Goal: Task Accomplishment & Management: Manage account settings

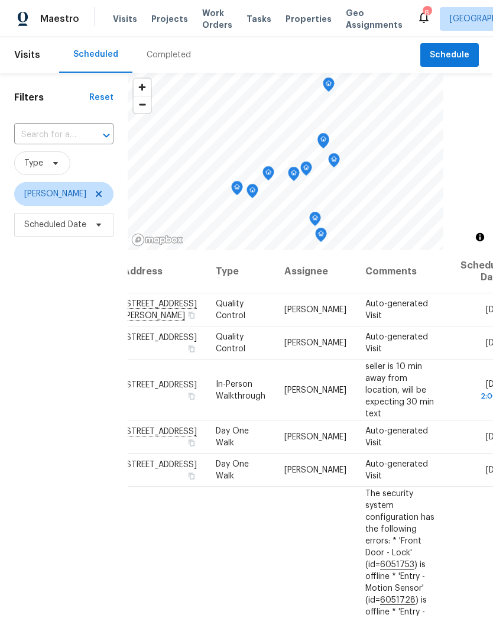
scroll to position [0, 19]
click at [0, 0] on icon at bounding box center [0, 0] width 0 height 0
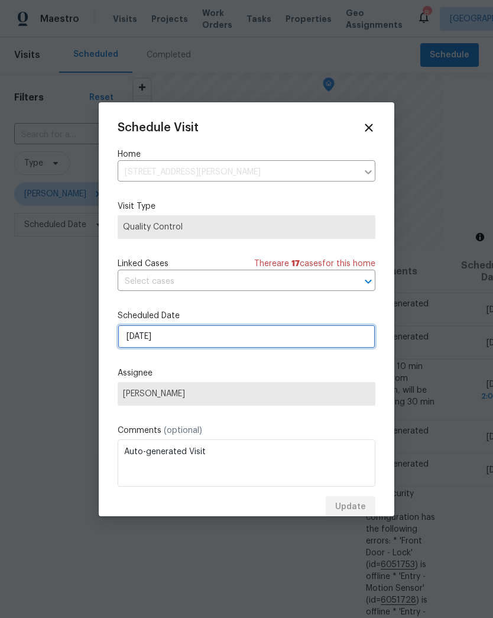
click at [134, 343] on input "[DATE]" at bounding box center [247, 337] width 258 height 24
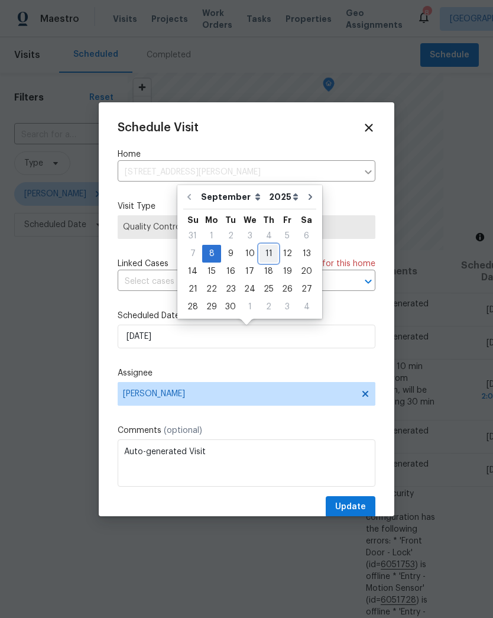
click at [267, 257] on div "11" at bounding box center [269, 254] width 18 height 17
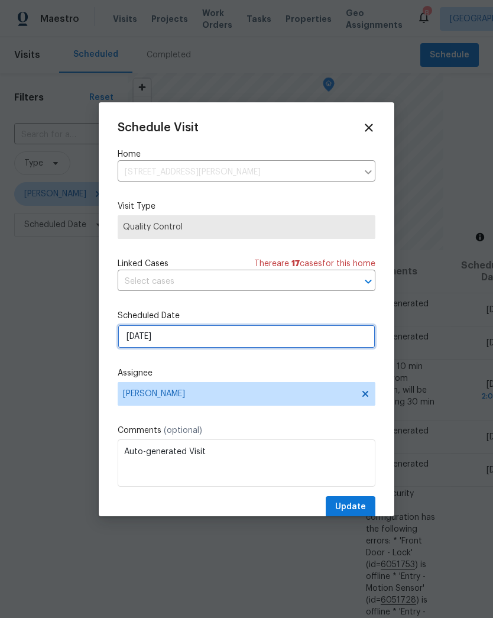
click at [137, 343] on input "9/11/2025" at bounding box center [247, 337] width 258 height 24
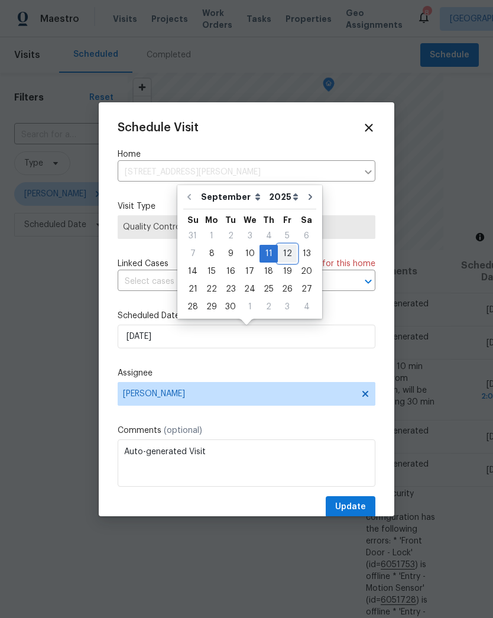
click at [283, 252] on div "12" at bounding box center [287, 254] width 19 height 17
type input "9/12/2025"
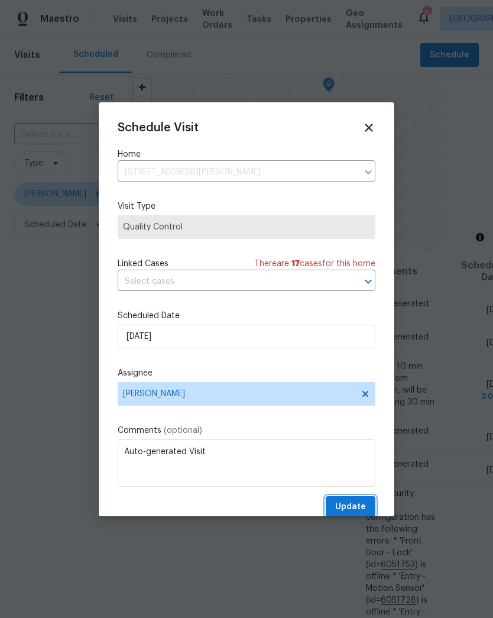
click at [361, 513] on span "Update" at bounding box center [350, 507] width 31 height 15
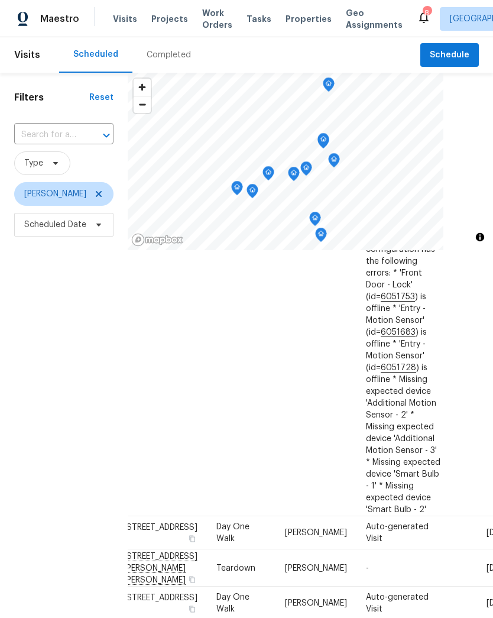
scroll to position [497, 0]
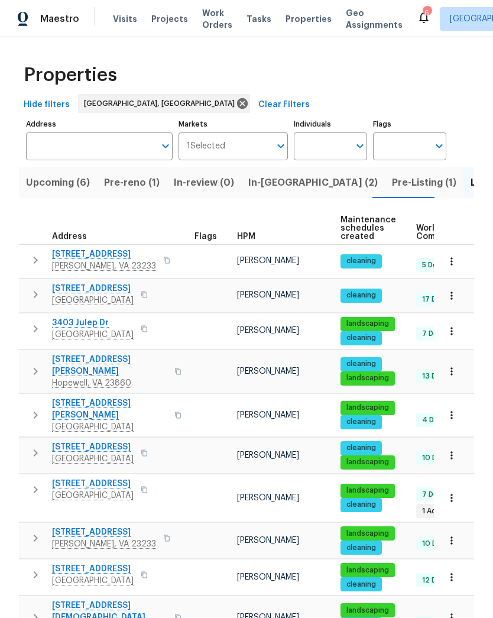
click at [144, 185] on span "Pre-reno (1)" at bounding box center [132, 183] width 56 height 17
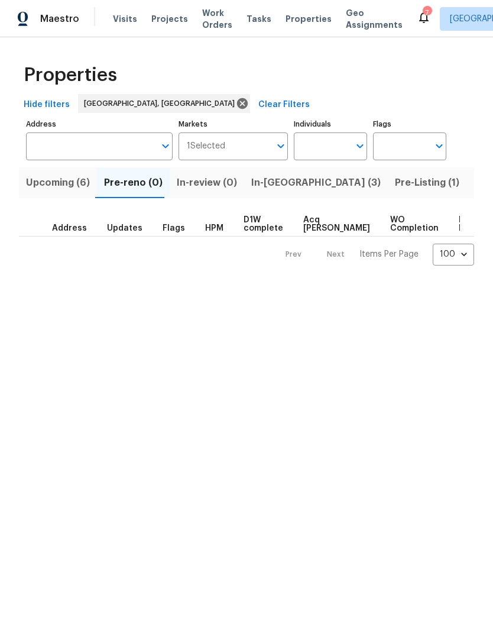
click at [269, 196] on button "In-[GEOGRAPHIC_DATA] (3)" at bounding box center [316, 182] width 144 height 31
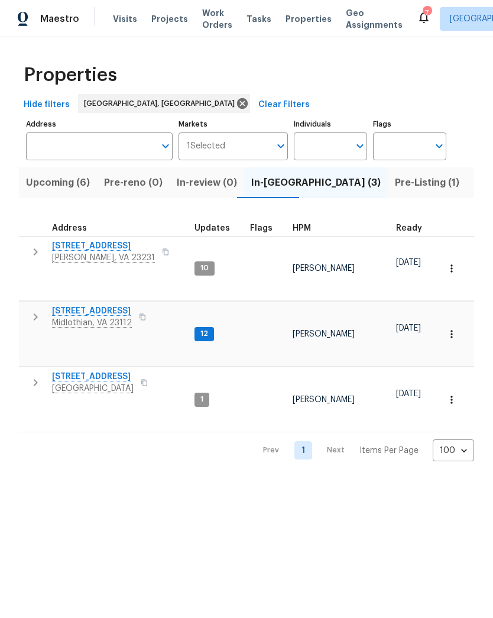
click at [70, 317] on span "Midlothian, VA 23112" at bounding box center [92, 323] width 80 height 12
click at [106, 383] on span "Richmond, VA 23234" at bounding box center [93, 389] width 82 height 12
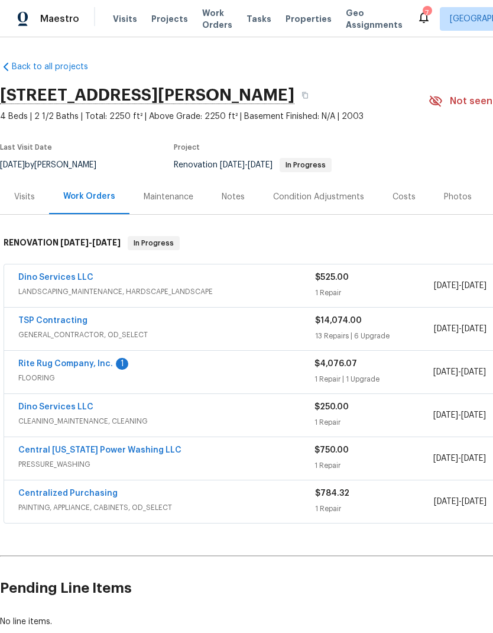
click at [22, 366] on link "Rite Rug Company, Inc." at bounding box center [65, 364] width 95 height 8
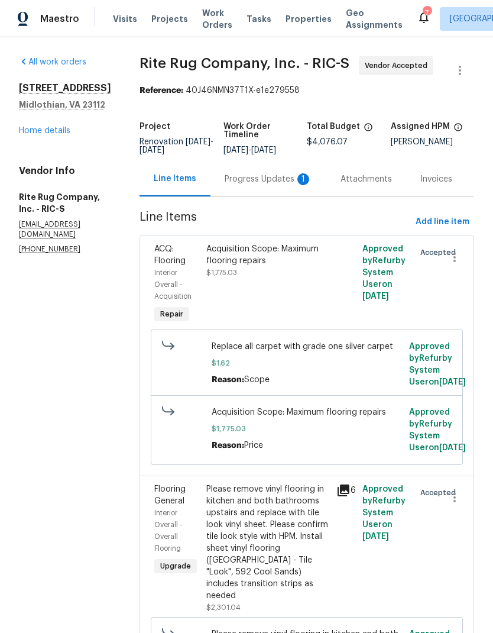
click at [272, 185] on div "Progress Updates 1" at bounding box center [269, 179] width 88 height 12
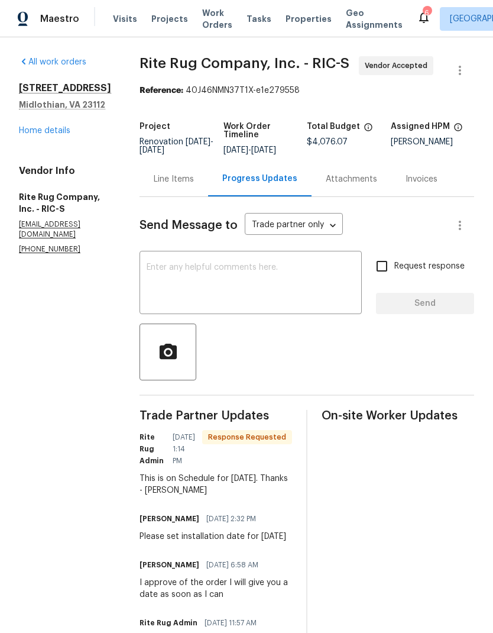
click at [311, 292] on textarea at bounding box center [251, 283] width 208 height 41
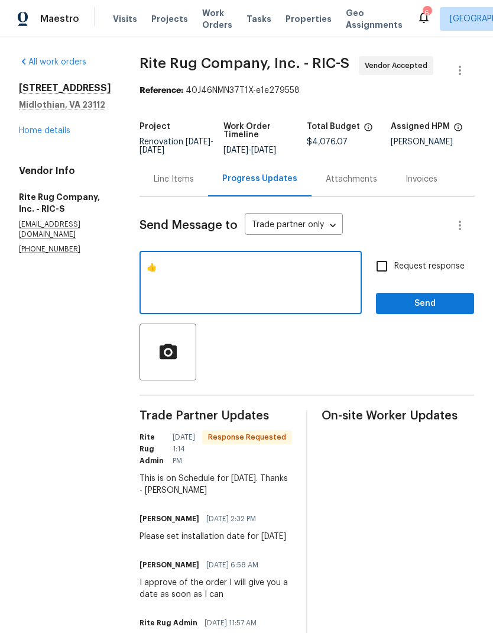
type textarea "👍"
click at [445, 305] on span "Send" at bounding box center [425, 303] width 79 height 15
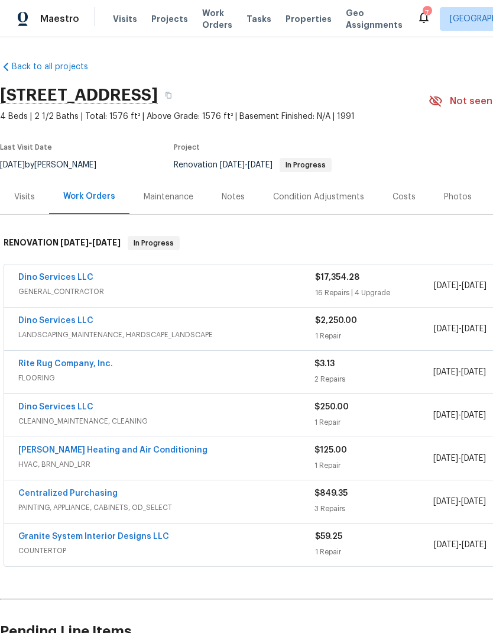
click at [27, 280] on link "Dino Services LLC" at bounding box center [55, 277] width 75 height 8
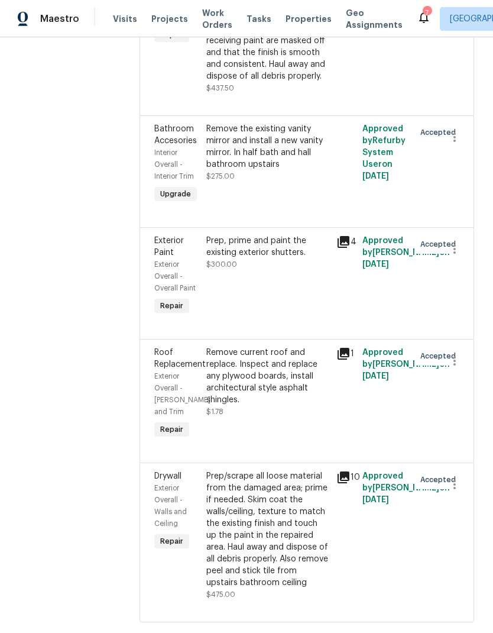
scroll to position [2689, 0]
click at [270, 399] on div "Remove current roof and replace. Inspect and replace any plywood boards, instal…" at bounding box center [268, 395] width 130 height 102
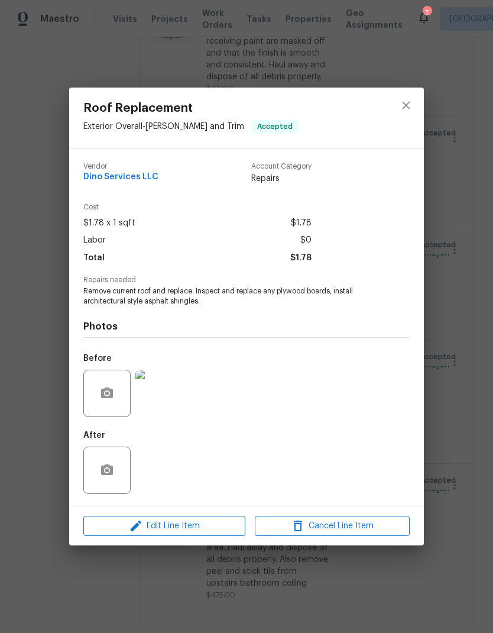
click at [231, 528] on span "Edit Line Item" at bounding box center [164, 526] width 155 height 15
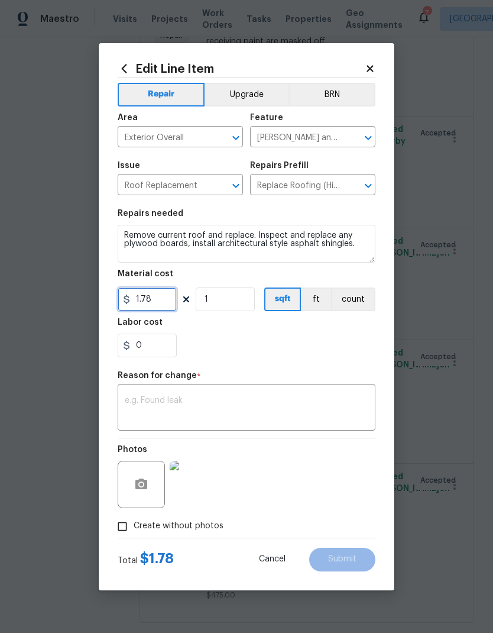
click at [151, 299] on input "1.78" at bounding box center [147, 300] width 59 height 24
type input "7000"
click at [305, 353] on div "0" at bounding box center [247, 346] width 258 height 24
click at [298, 405] on textarea at bounding box center [247, 408] width 244 height 25
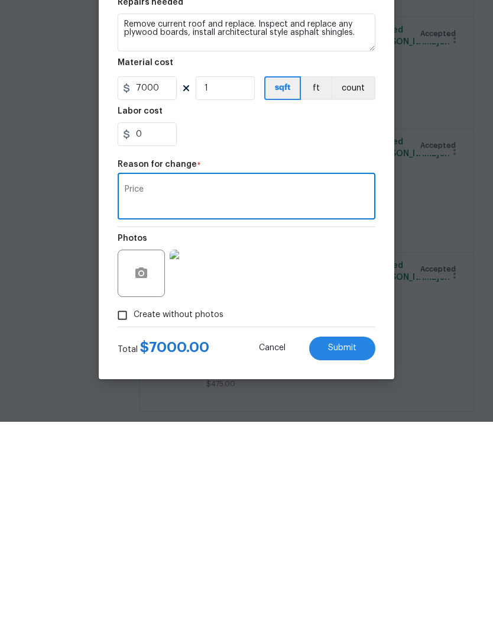
type textarea "Price"
click at [360, 515] on div "Create without photos" at bounding box center [247, 526] width 258 height 22
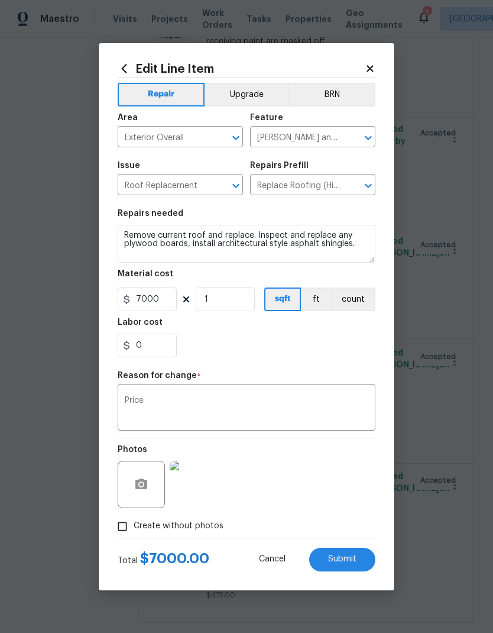
click at [359, 558] on button "Submit" at bounding box center [342, 560] width 66 height 24
type input "1.78"
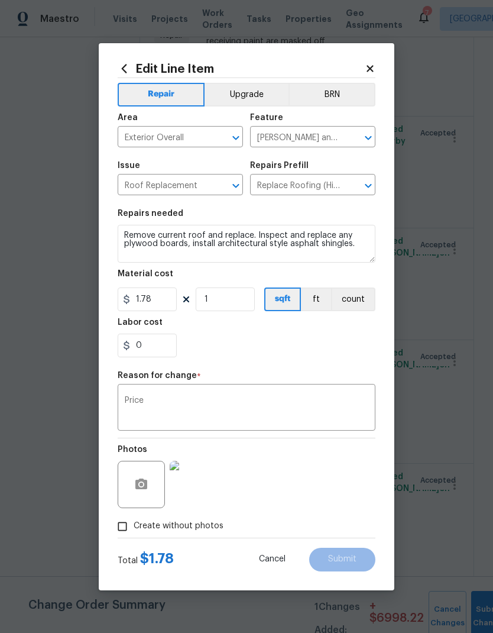
scroll to position [0, 0]
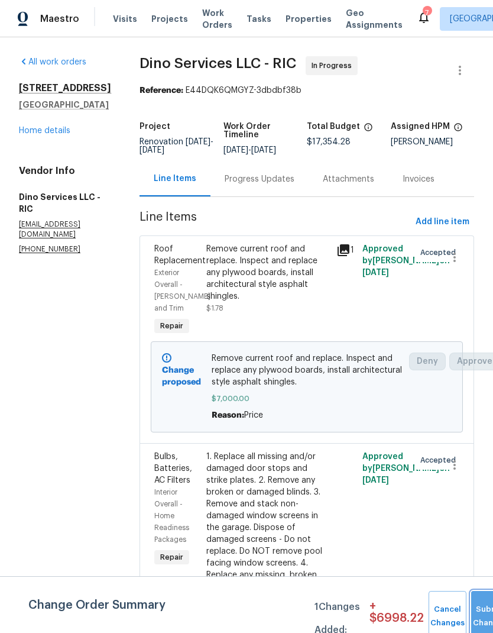
click at [479, 616] on span "Submit Changes" at bounding box center [490, 616] width 26 height 27
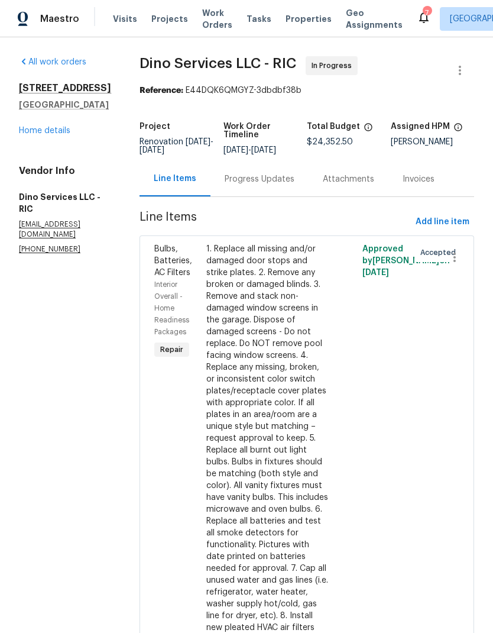
click at [32, 133] on link "Home details" at bounding box center [44, 131] width 51 height 8
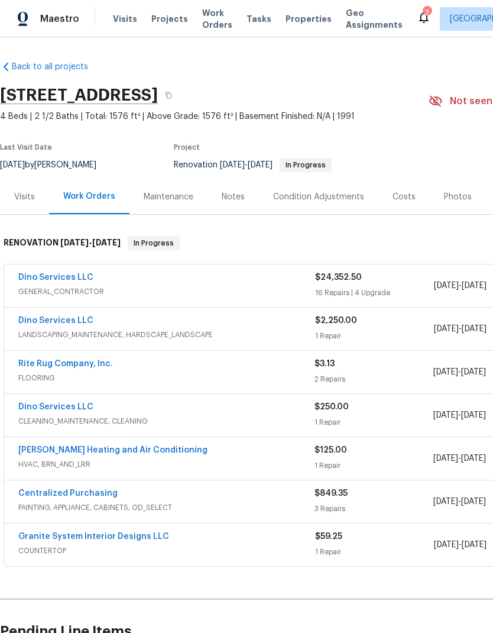
click at [238, 205] on div "Notes" at bounding box center [233, 196] width 51 height 35
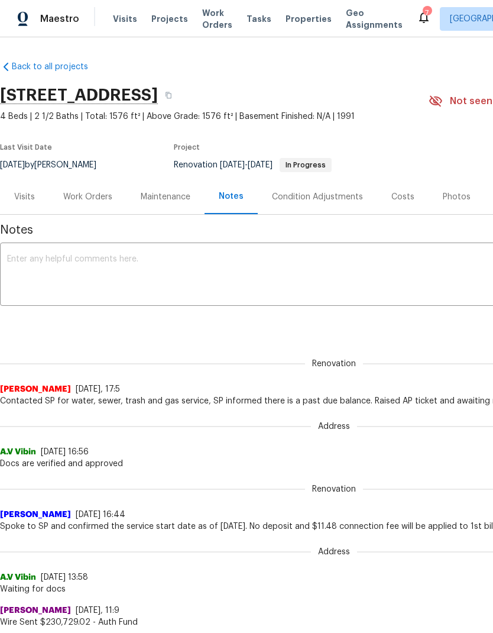
click at [98, 199] on div "Work Orders" at bounding box center [87, 197] width 49 height 12
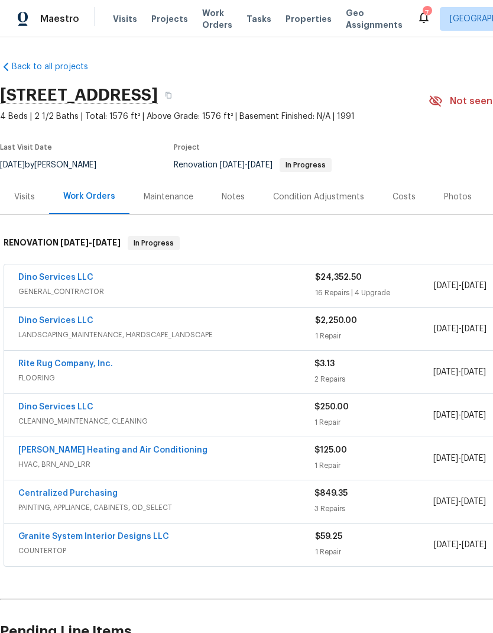
click at [25, 281] on link "Dino Services LLC" at bounding box center [55, 277] width 75 height 8
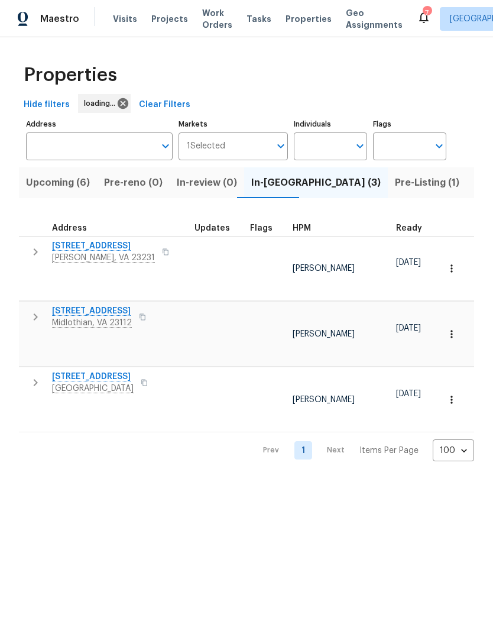
click at [67, 317] on span "Midlothian, VA 23112" at bounding box center [92, 323] width 80 height 12
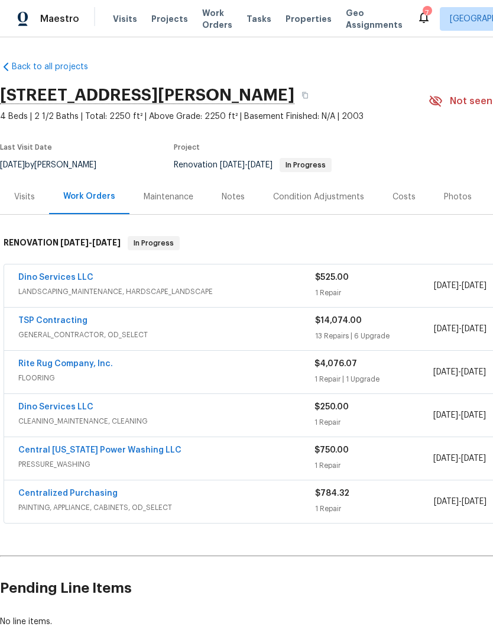
click at [109, 452] on link "Central [US_STATE] Power Washing LLC" at bounding box center [99, 450] width 163 height 8
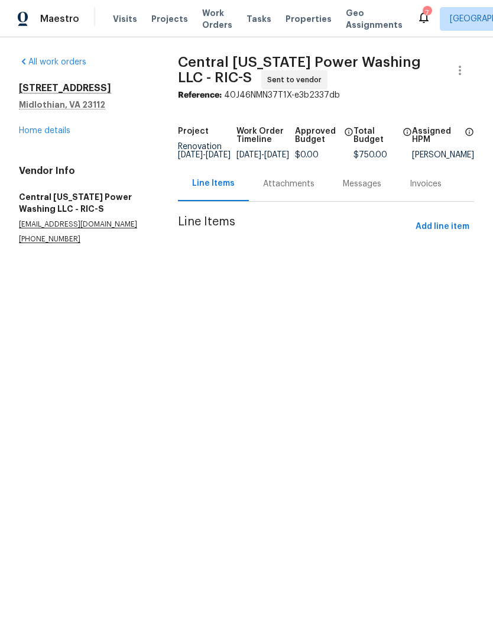
click at [286, 188] on div "Attachments" at bounding box center [288, 184] width 51 height 12
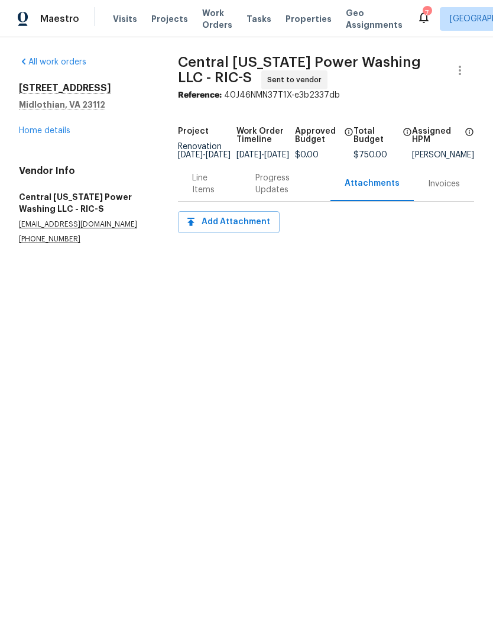
click at [286, 196] on div "Progress Updates" at bounding box center [286, 184] width 61 height 24
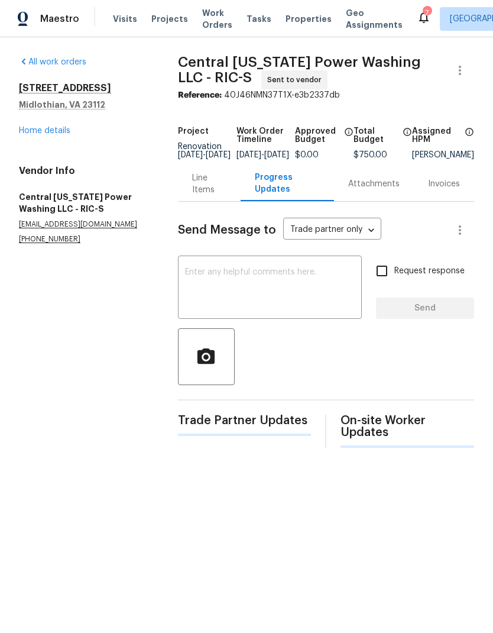
click at [282, 303] on textarea at bounding box center [270, 288] width 170 height 41
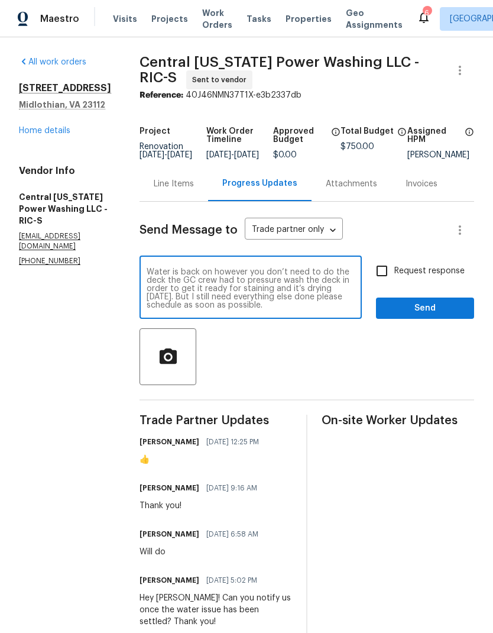
type textarea "Water is back on however you don’t need to do the deck the GC crew had to press…"
click at [380, 278] on input "Request response" at bounding box center [382, 271] width 25 height 25
checkbox input "true"
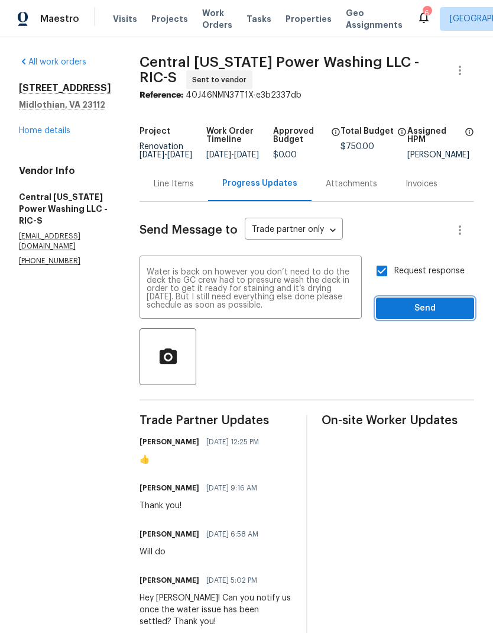
click at [413, 316] on span "Send" at bounding box center [425, 308] width 79 height 15
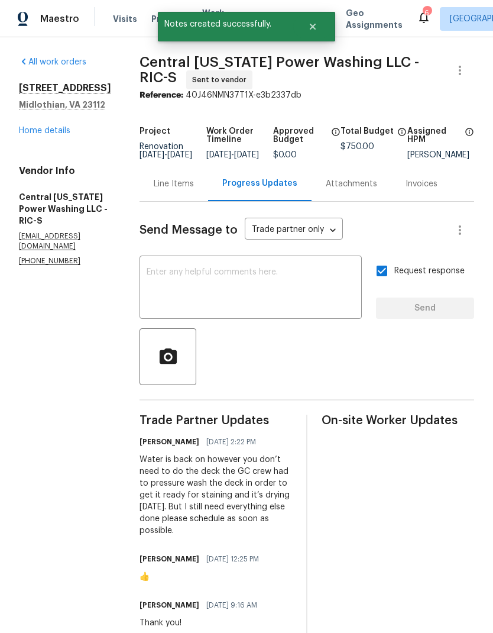
click at [43, 135] on link "Home details" at bounding box center [44, 131] width 51 height 8
